Goal: Task Accomplishment & Management: Manage account settings

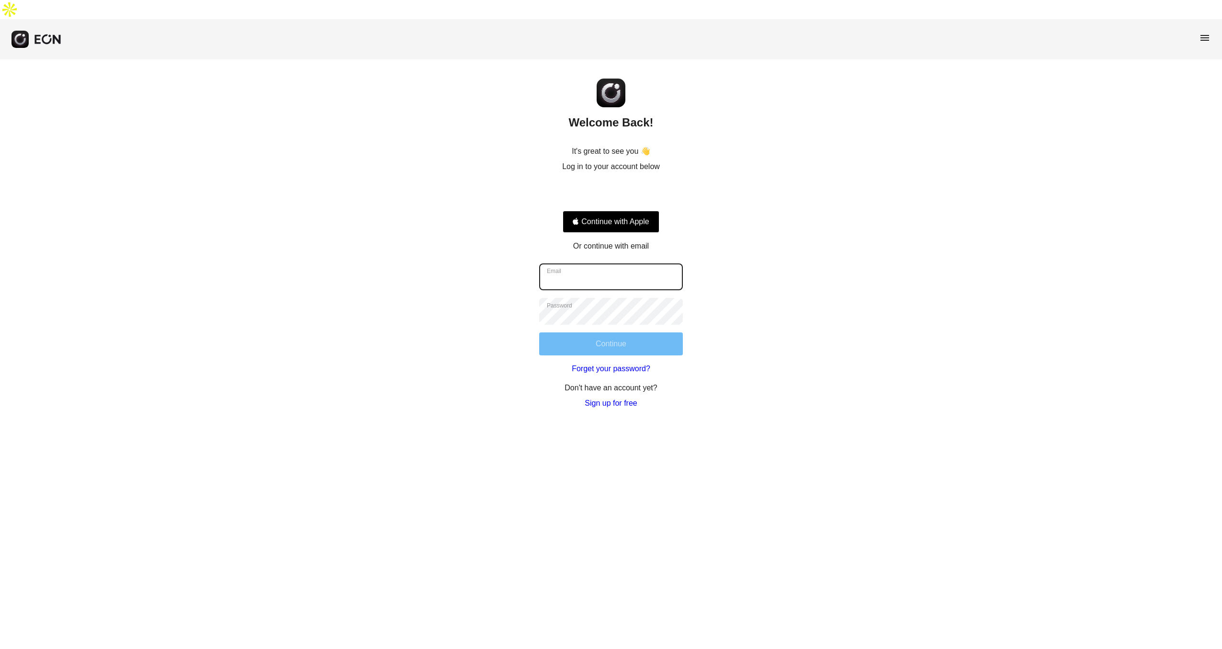
type input "**********"
click at [641, 332] on button "Continue" at bounding box center [611, 343] width 144 height 23
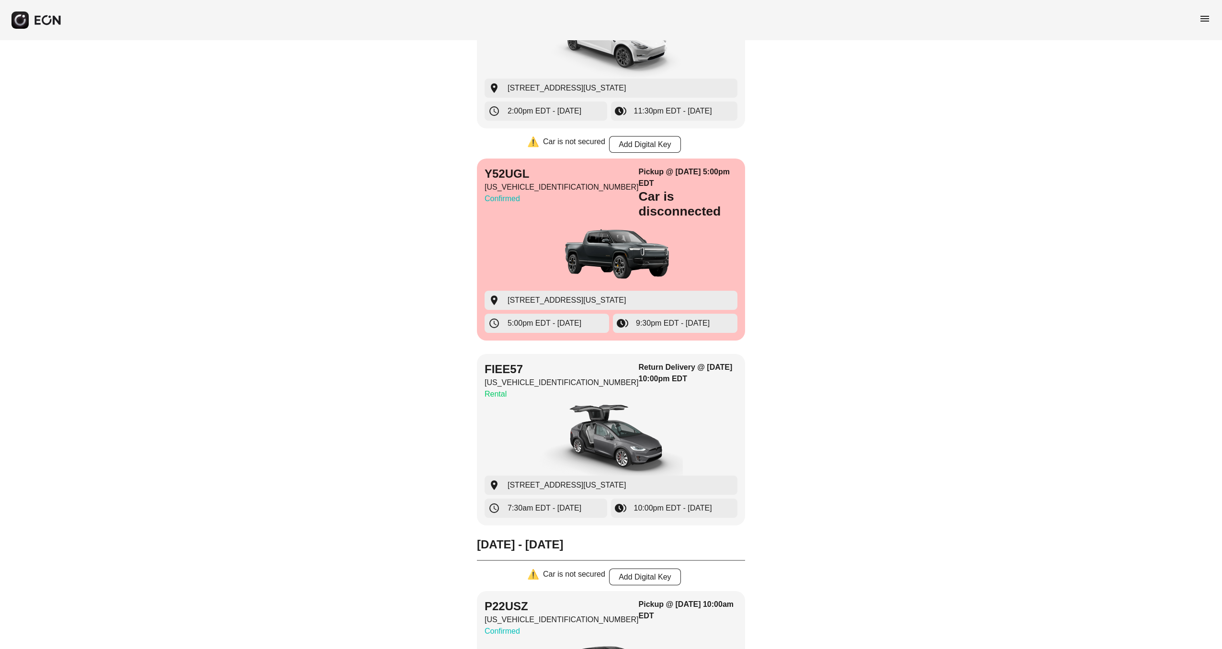
scroll to position [2991, 0]
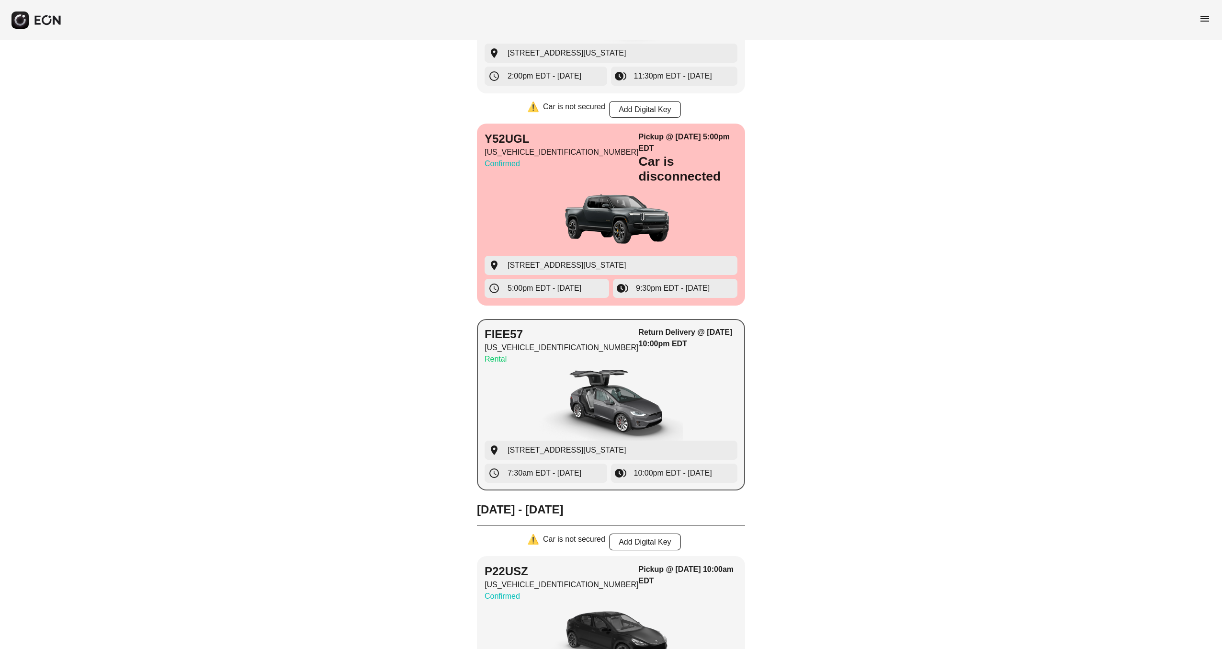
click at [635, 369] on img "button" at bounding box center [611, 405] width 144 height 72
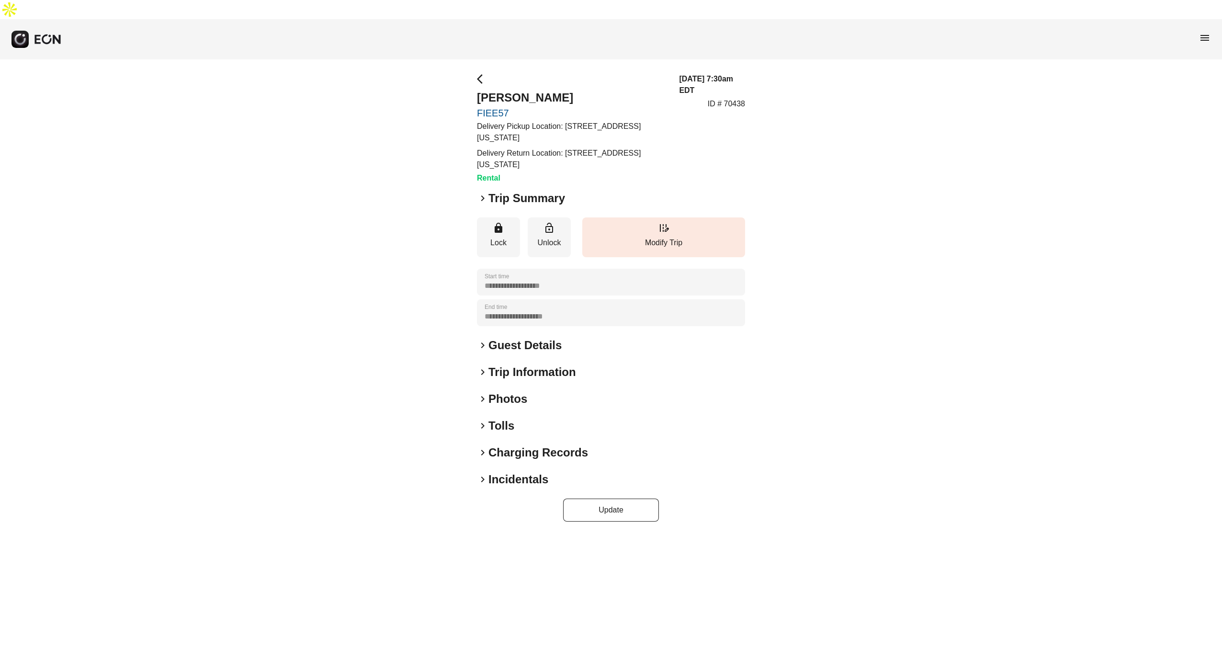
click at [483, 340] on span "keyboard_arrow_right" at bounding box center [482, 345] width 11 height 11
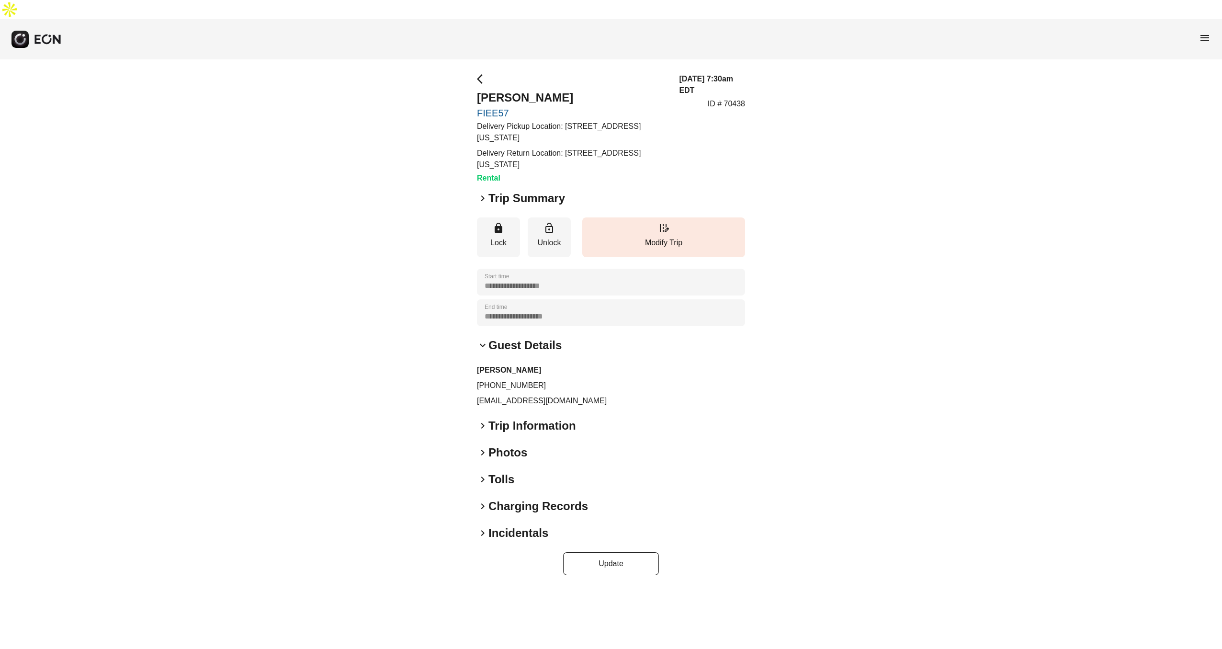
click at [490, 418] on h2 "Trip Information" at bounding box center [533, 425] width 88 height 15
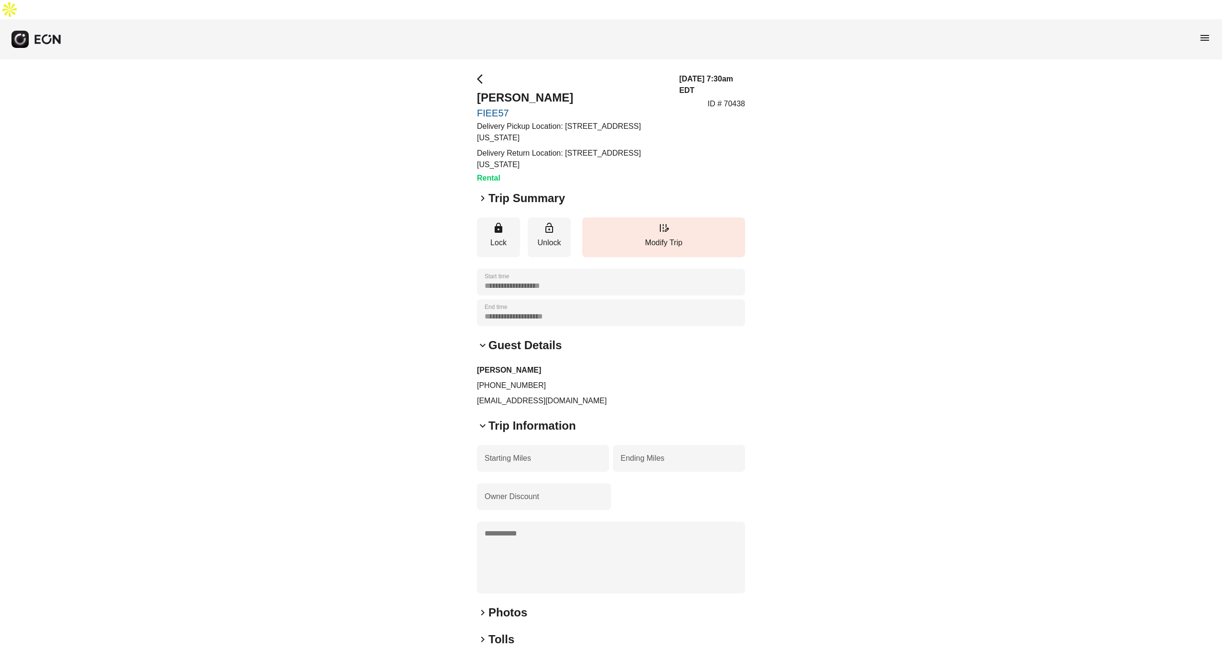
click at [482, 193] on span "keyboard_arrow_right" at bounding box center [482, 198] width 11 height 11
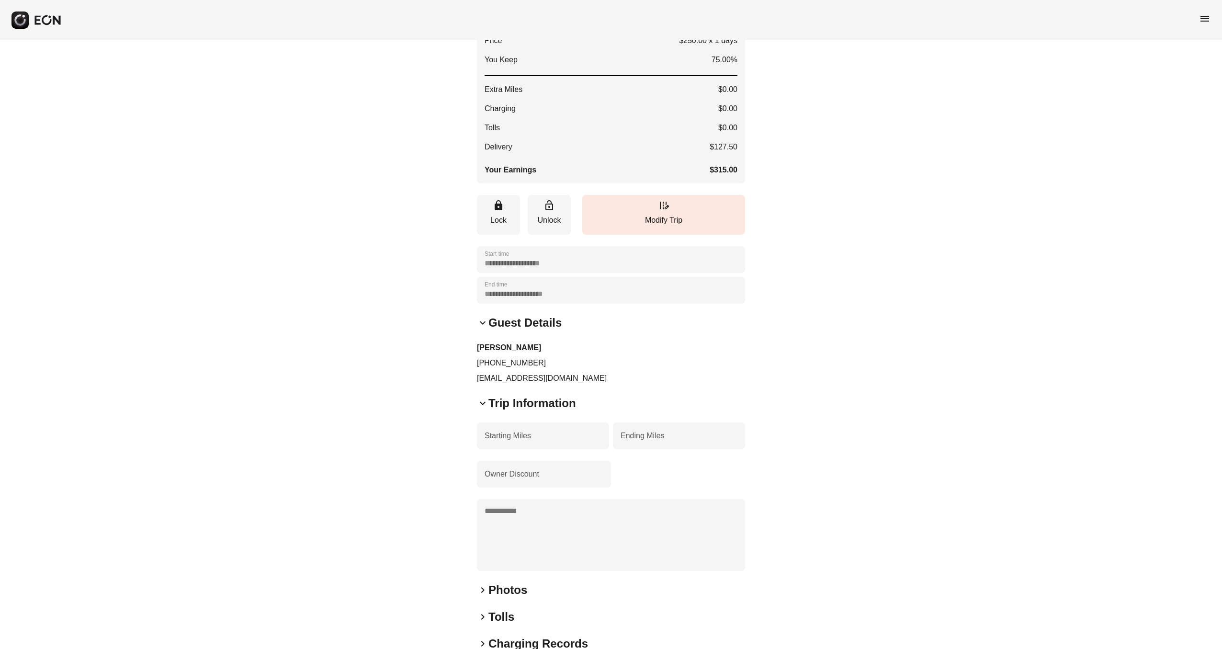
scroll to position [204, 0]
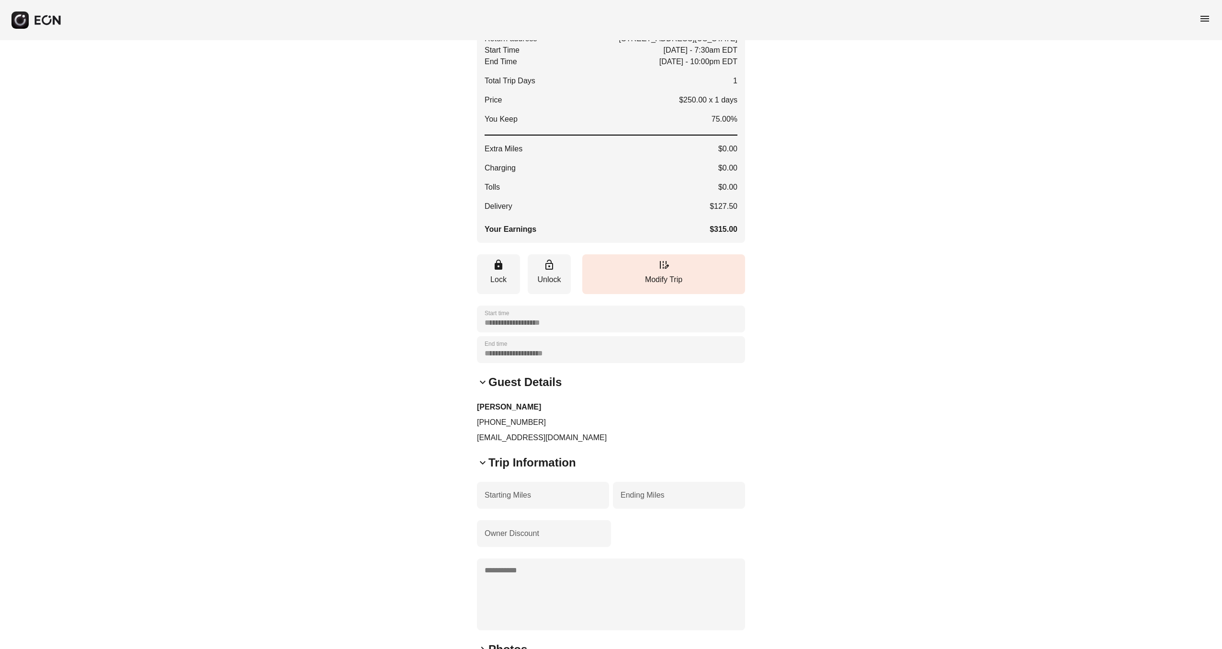
click at [485, 457] on span "keyboard_arrow_down" at bounding box center [482, 462] width 11 height 11
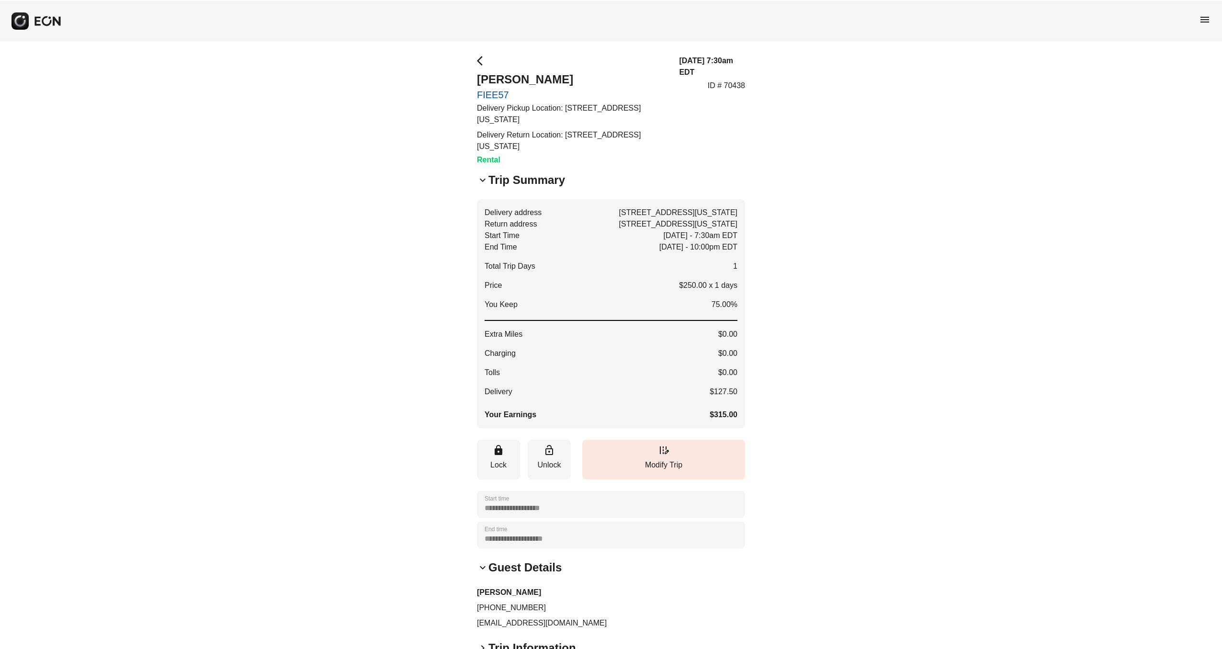
scroll to position [0, 0]
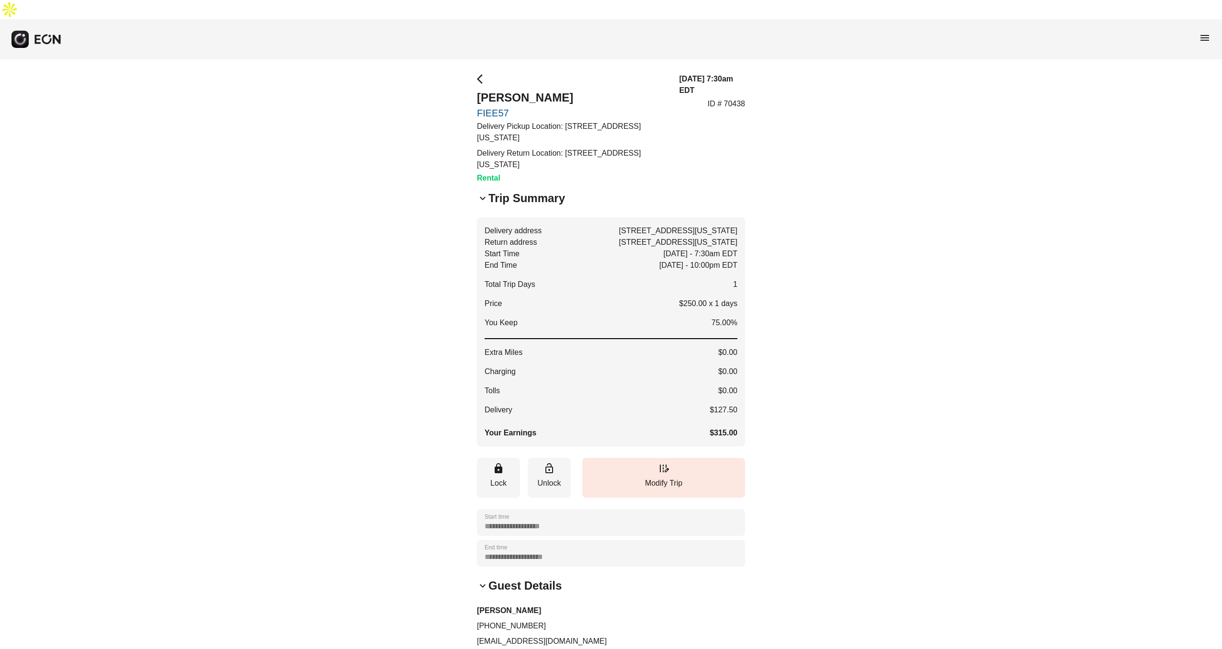
click at [1207, 32] on span "menu" at bounding box center [1204, 37] width 11 height 11
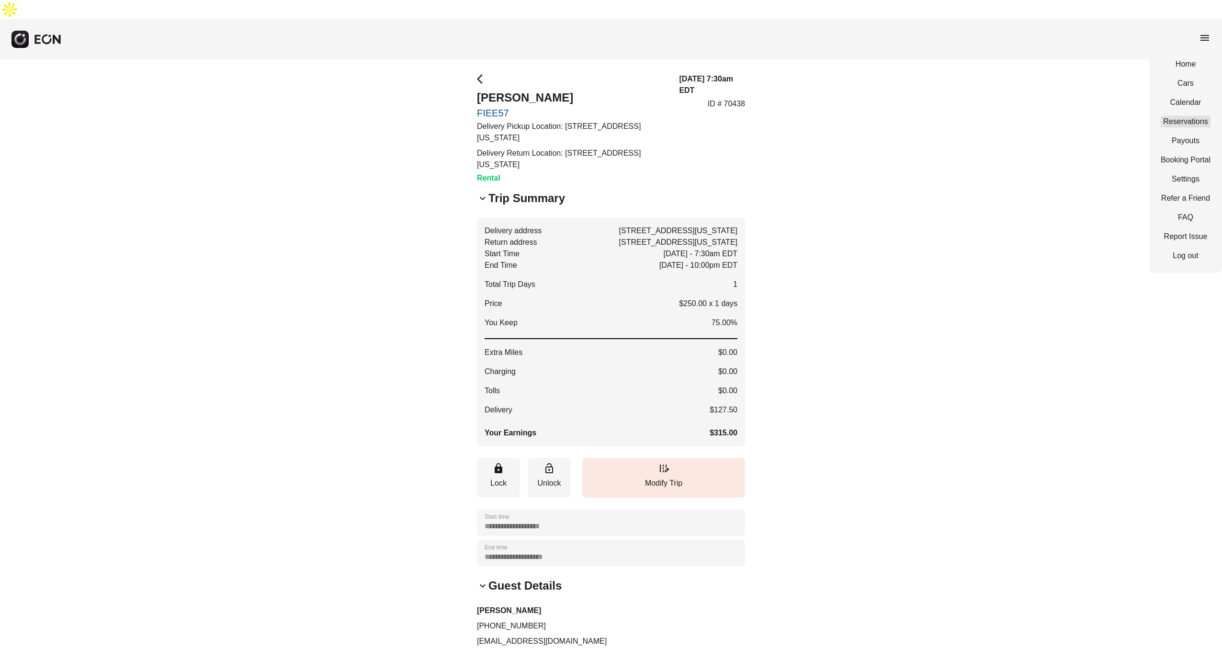
click at [1190, 116] on link "Reservations" at bounding box center [1186, 121] width 50 height 11
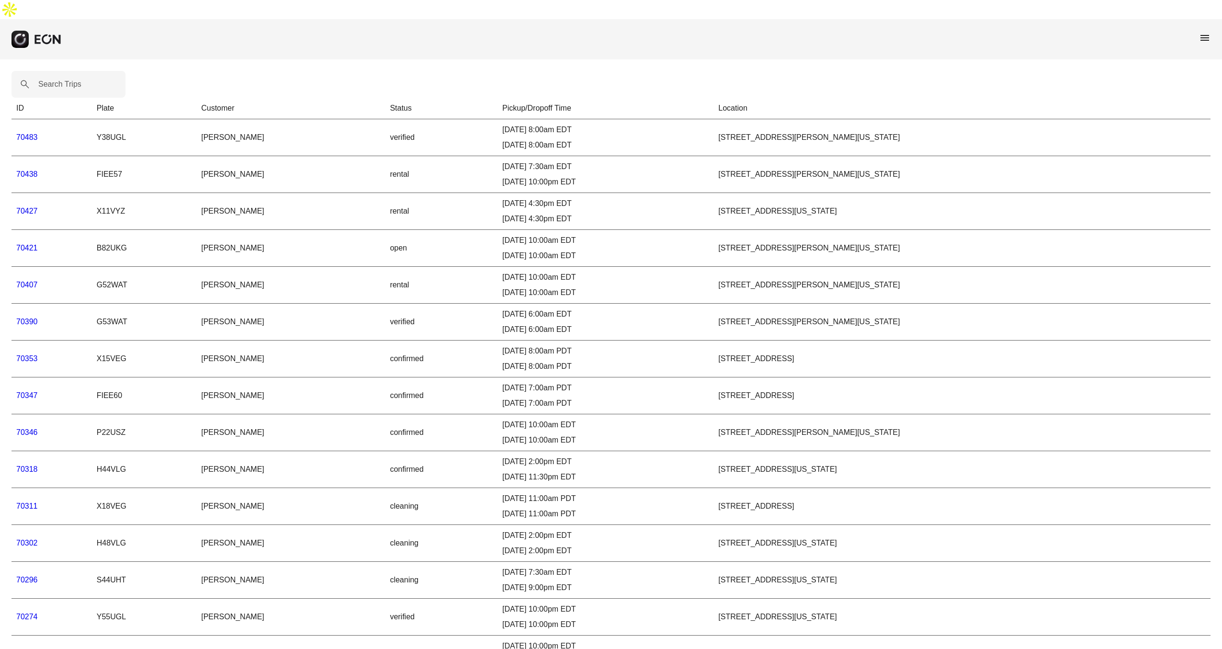
scroll to position [10, 0]
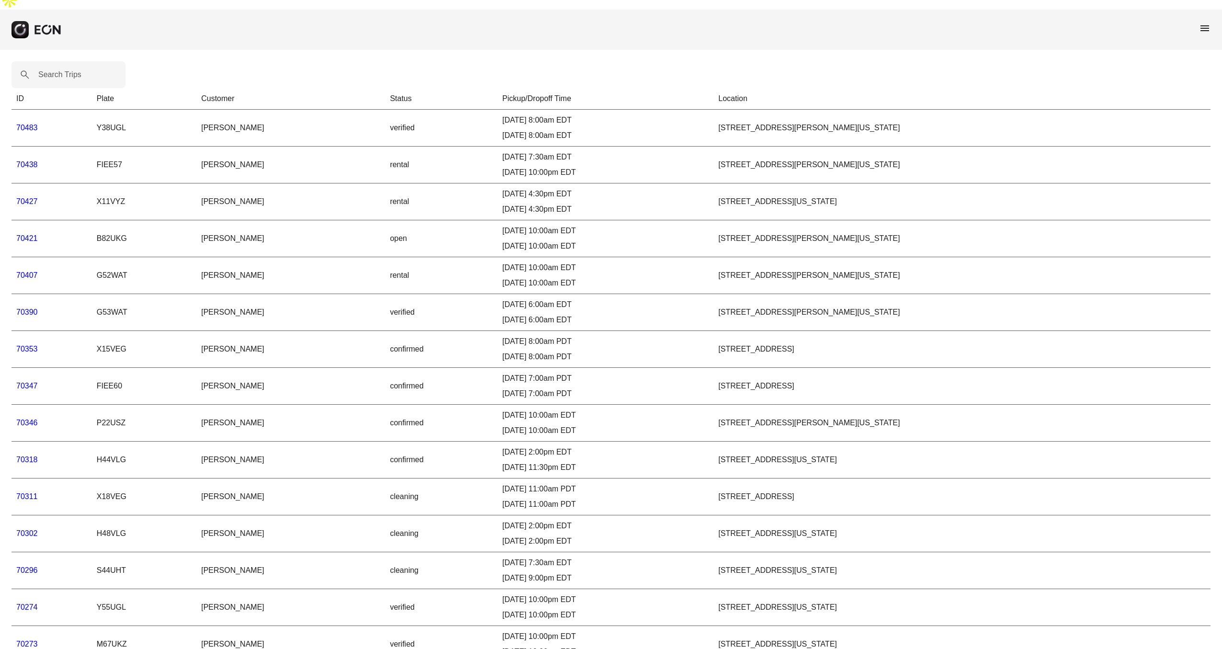
click at [105, 147] on td "FIEE57" at bounding box center [144, 165] width 104 height 37
click at [29, 160] on link "70438" at bounding box center [27, 164] width 22 height 8
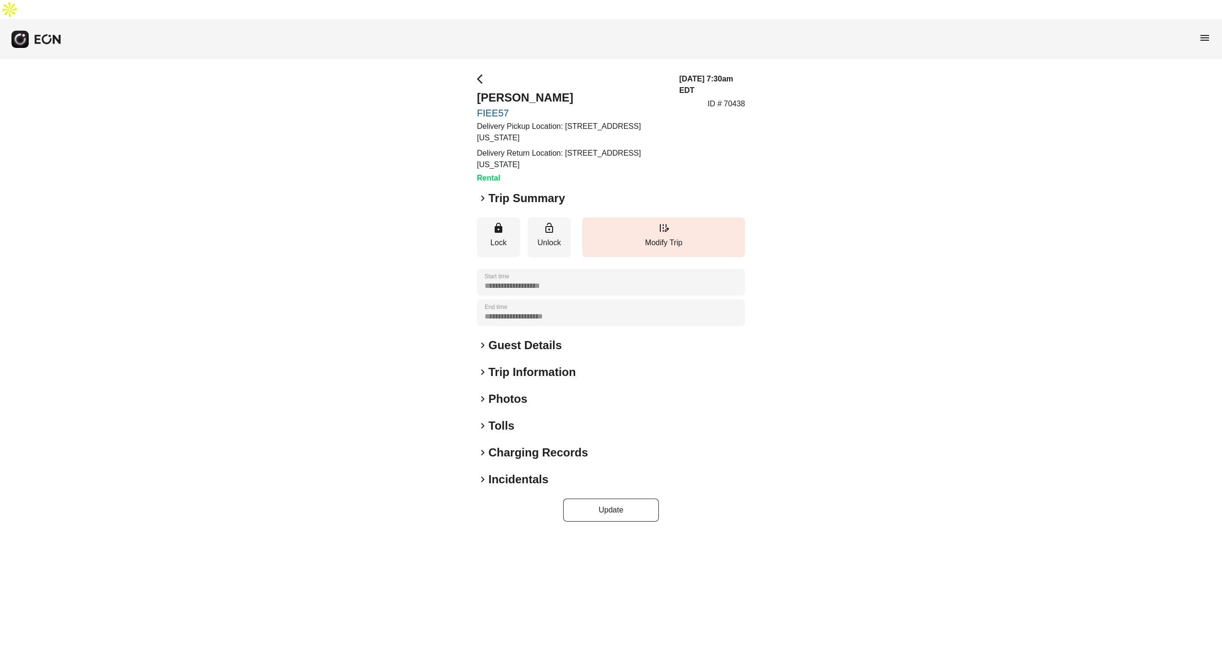
click at [483, 340] on span "keyboard_arrow_right" at bounding box center [482, 345] width 11 height 11
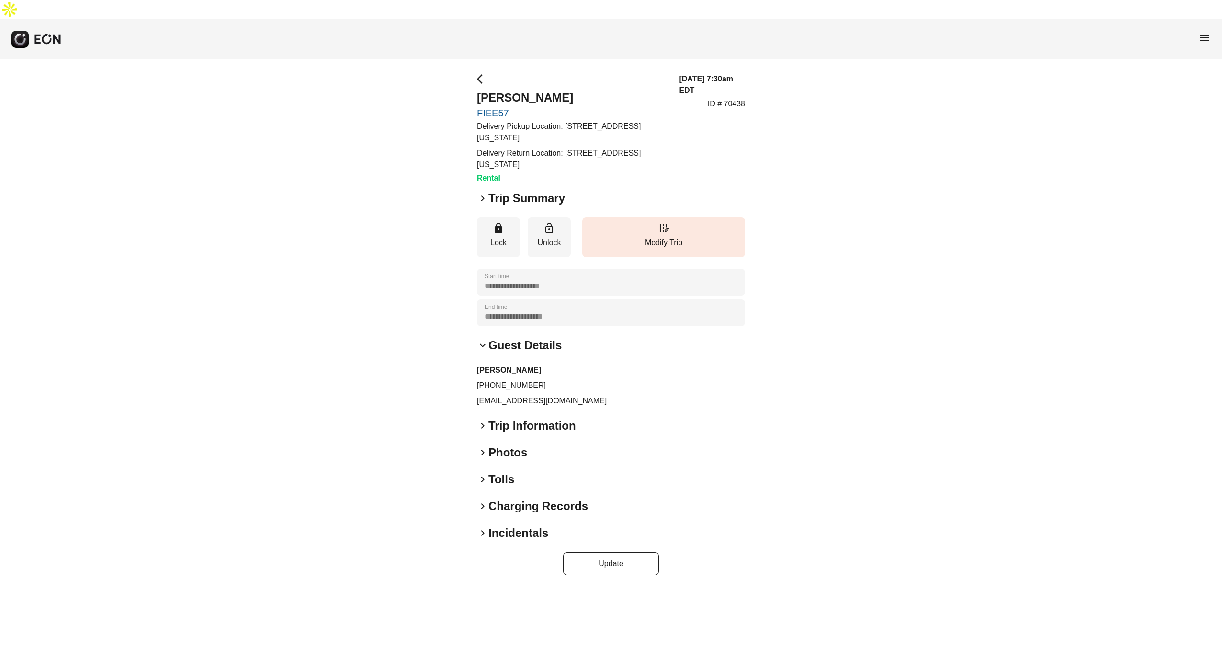
click at [485, 501] on span "keyboard_arrow_right" at bounding box center [482, 506] width 11 height 11
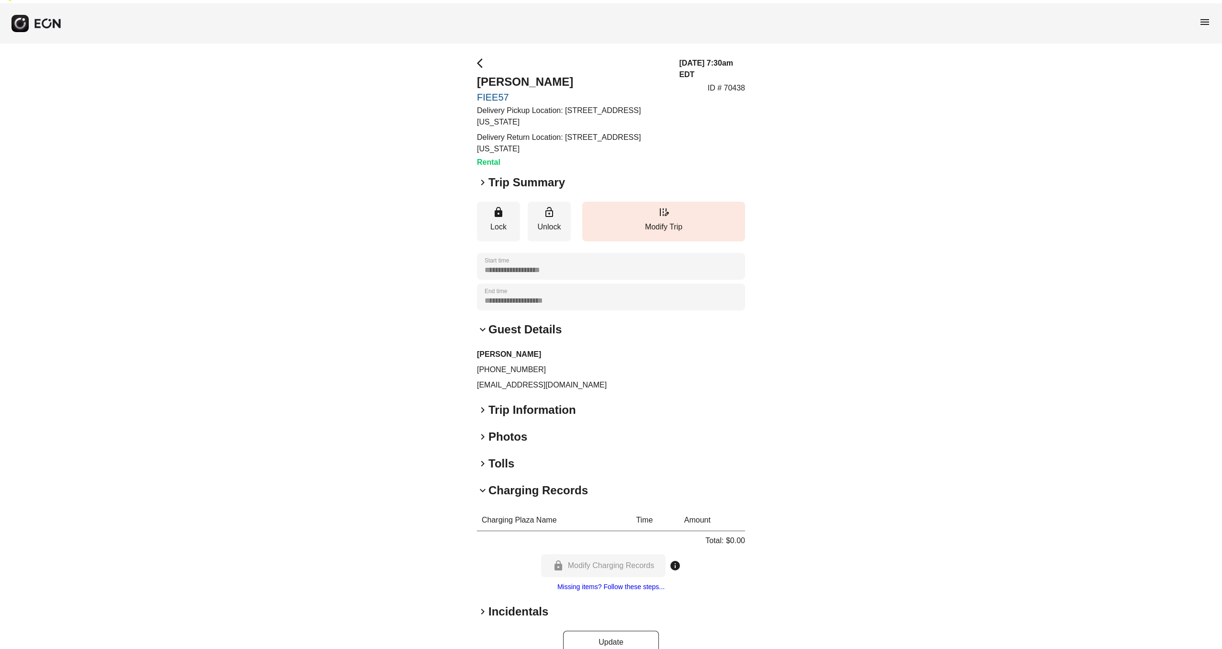
click at [484, 606] on span "keyboard_arrow_right" at bounding box center [482, 611] width 11 height 11
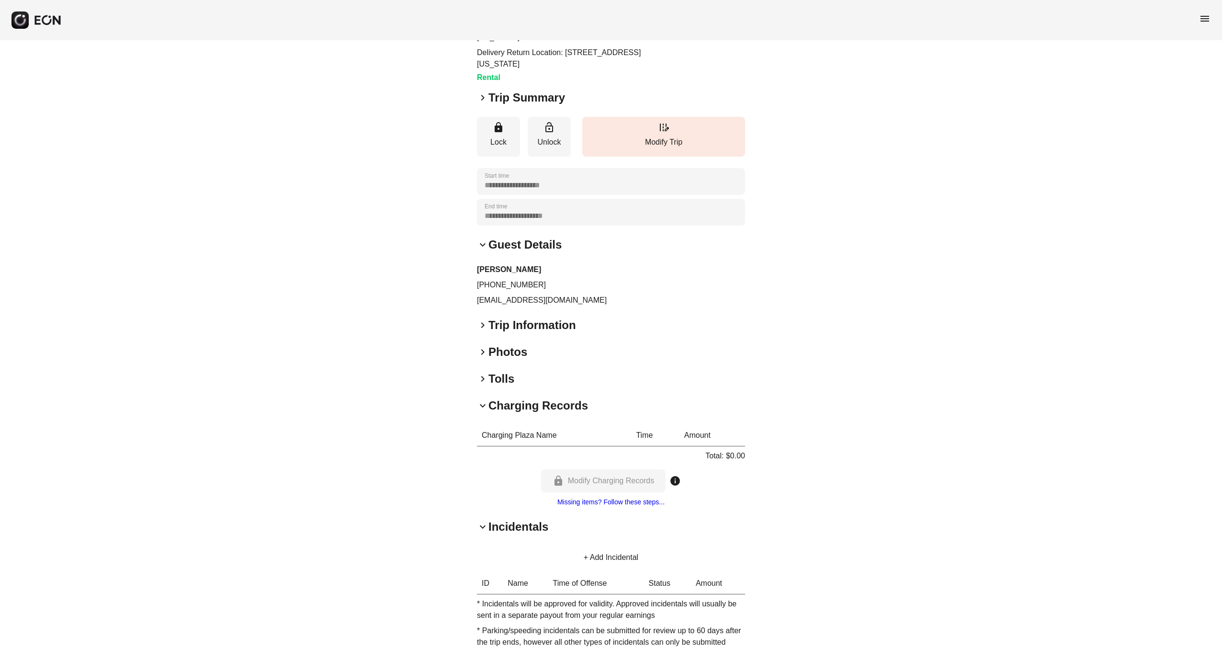
scroll to position [100, 0]
click at [481, 320] on span "keyboard_arrow_right" at bounding box center [482, 325] width 11 height 11
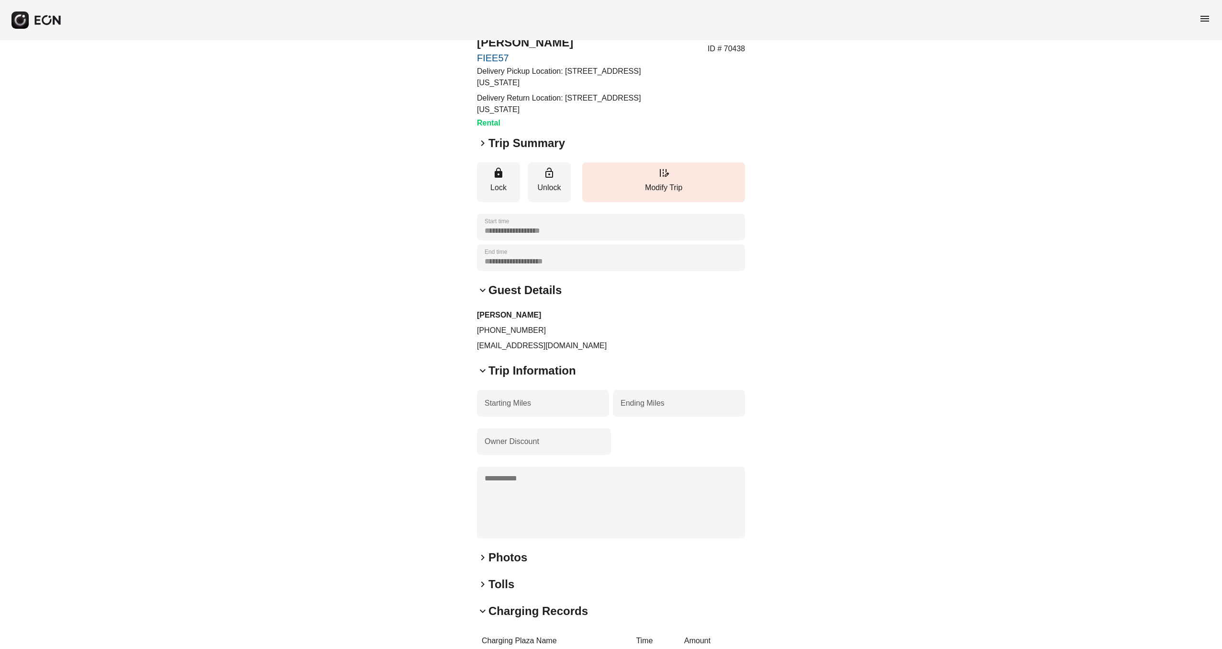
scroll to position [0, 0]
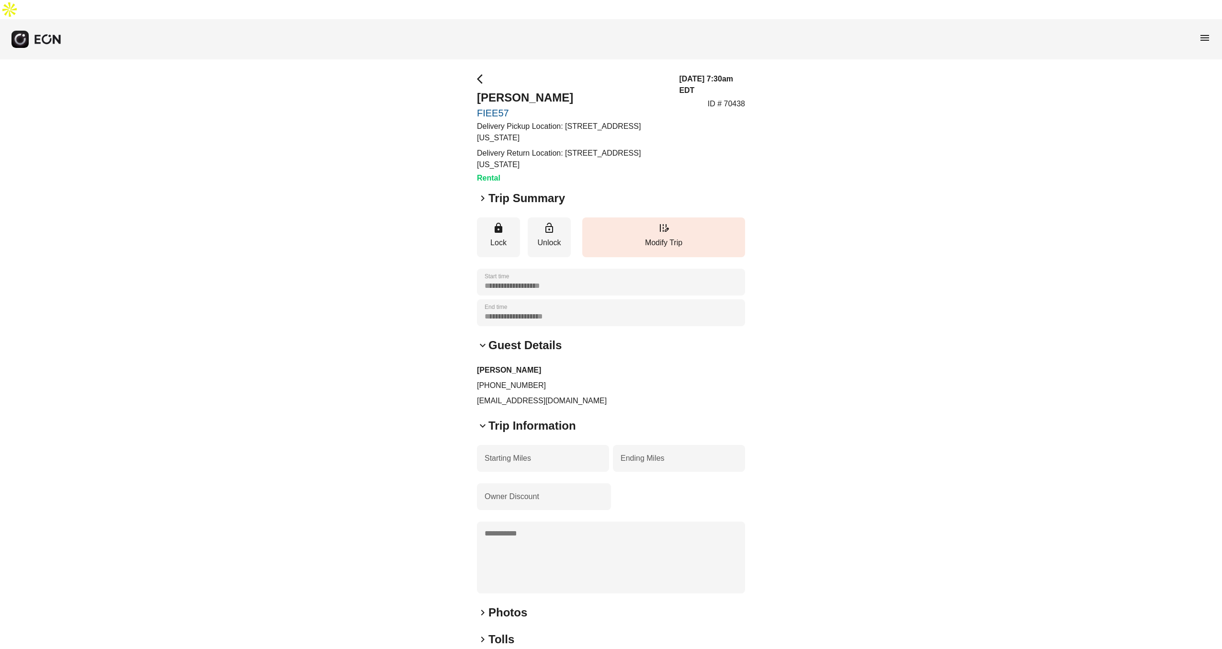
click at [479, 193] on span "keyboard_arrow_right" at bounding box center [482, 198] width 11 height 11
